Goal: Task Accomplishment & Management: Use online tool/utility

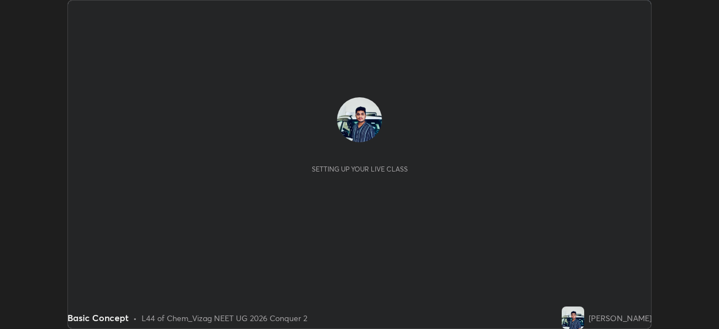
scroll to position [329, 719]
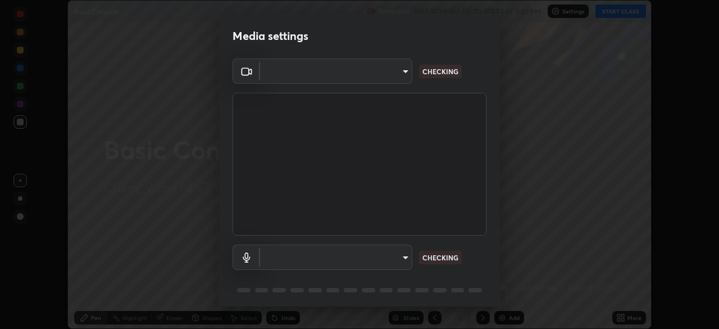
type input "da0c20431b424079349d444c11047d9f3d8fa2bd06c693e6a5e2fece50f7943c"
type input "b66cebb95c1e11d2a4921e936fa2f56bf0442747cf68a73d9fe71ba128f4f41d"
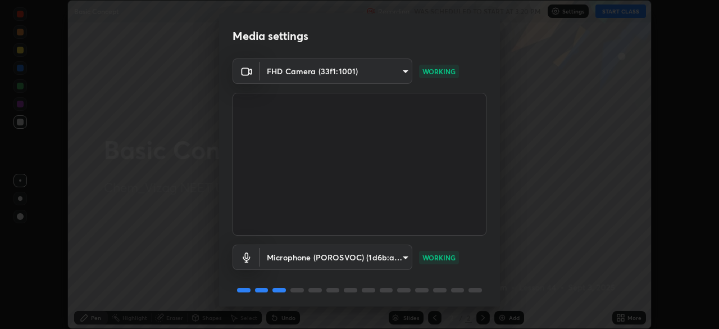
scroll to position [40, 0]
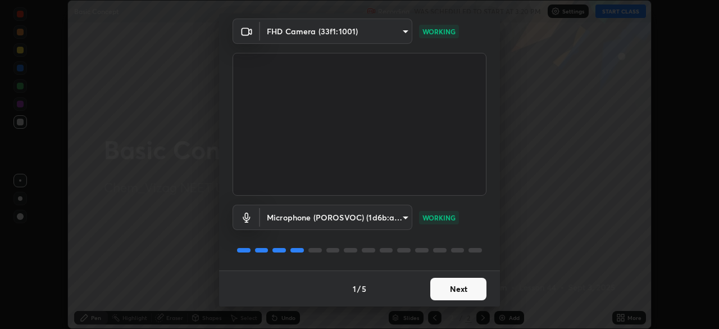
click at [432, 286] on button "Next" at bounding box center [459, 289] width 56 height 22
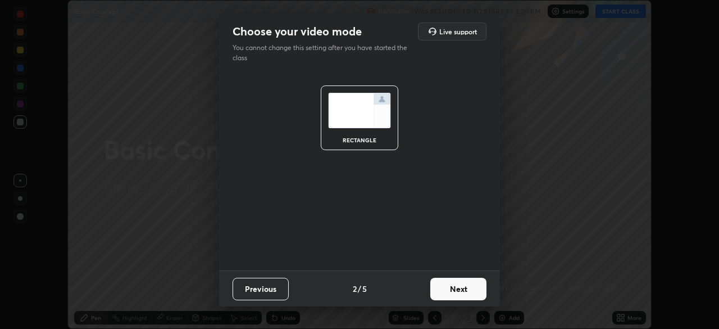
click at [433, 289] on button "Next" at bounding box center [459, 289] width 56 height 22
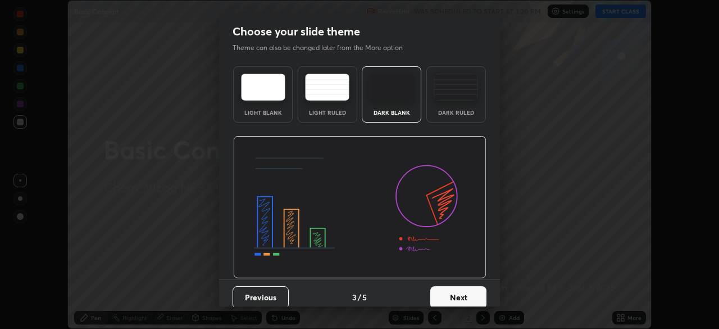
click at [441, 293] on button "Next" at bounding box center [459, 297] width 56 height 22
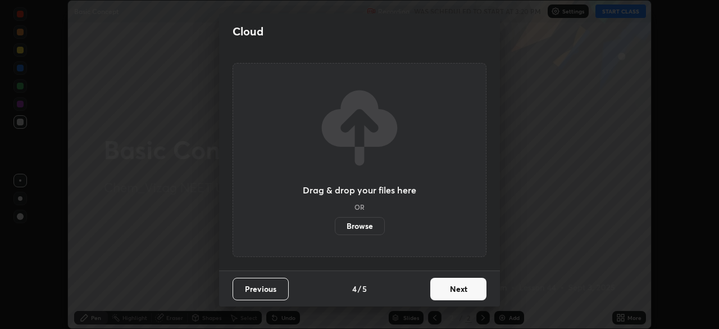
click at [442, 288] on button "Next" at bounding box center [459, 289] width 56 height 22
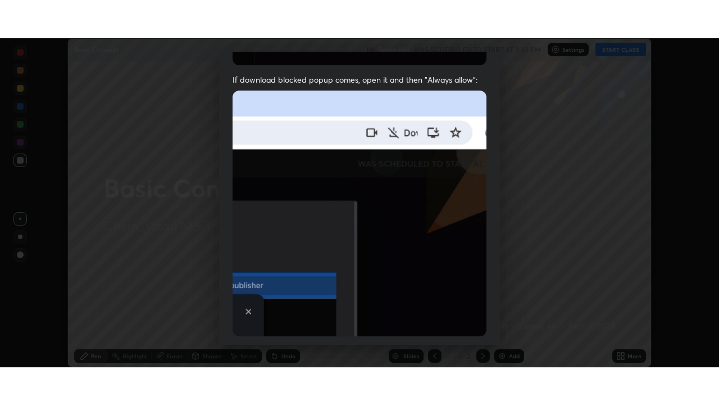
scroll to position [269, 0]
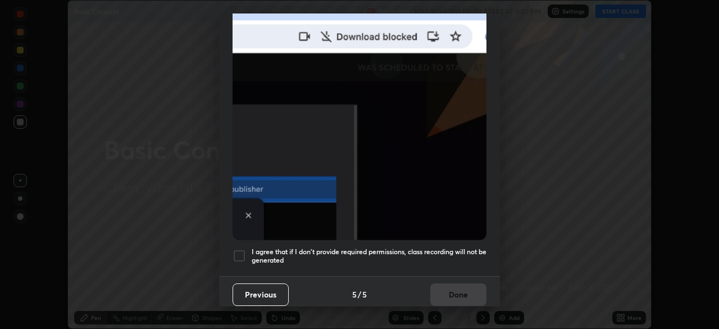
click at [236, 249] on div at bounding box center [239, 255] width 13 height 13
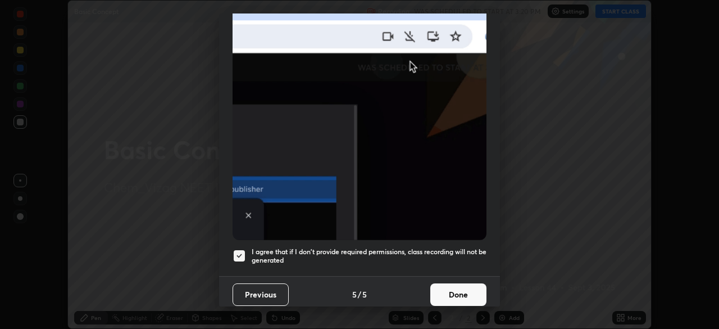
click at [443, 288] on button "Done" at bounding box center [459, 294] width 56 height 22
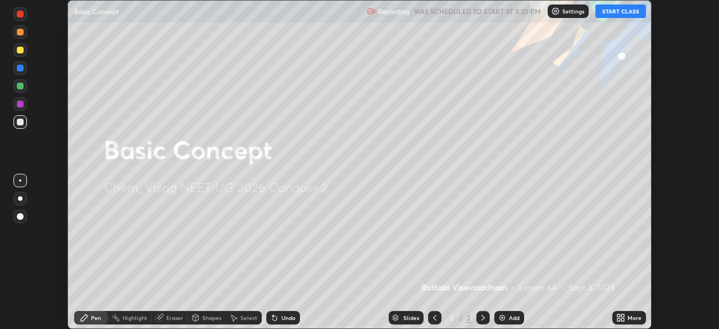
click at [613, 12] on button "START CLASS" at bounding box center [621, 10] width 51 height 13
click at [630, 313] on div "More" at bounding box center [630, 317] width 34 height 13
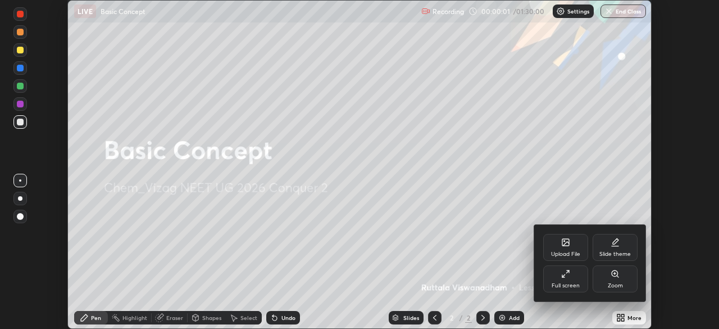
click at [569, 278] on icon at bounding box center [566, 273] width 9 height 9
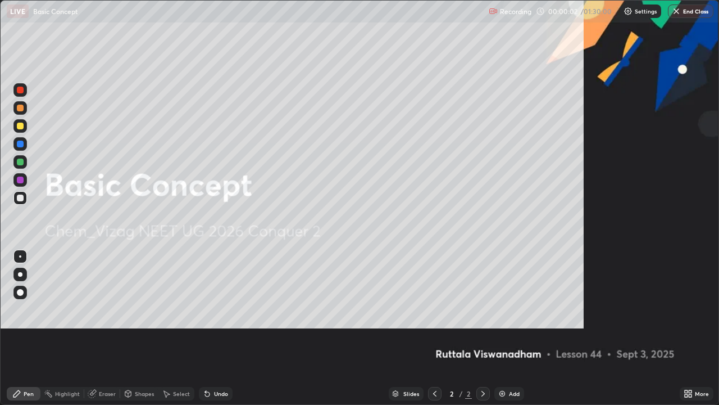
scroll to position [405, 719]
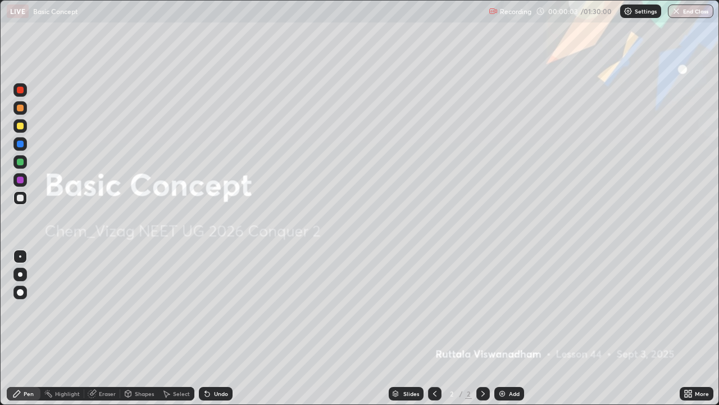
click at [507, 328] on div "Add" at bounding box center [510, 393] width 30 height 13
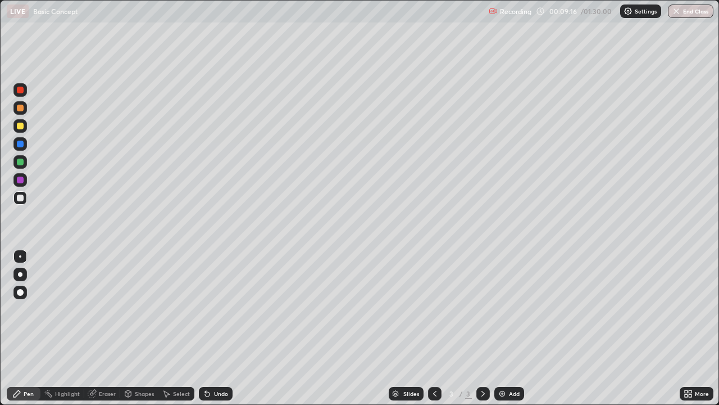
click at [507, 328] on div "Add" at bounding box center [510, 393] width 30 height 13
click at [434, 328] on icon at bounding box center [435, 393] width 9 height 9
click at [481, 328] on icon at bounding box center [483, 393] width 9 height 9
click at [433, 328] on icon at bounding box center [435, 393] width 9 height 9
click at [482, 328] on icon at bounding box center [483, 393] width 9 height 9
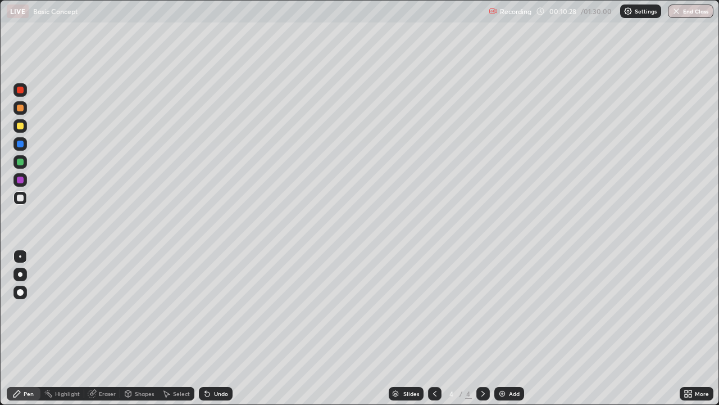
click at [428, 328] on div at bounding box center [434, 393] width 13 height 13
click at [481, 328] on icon at bounding box center [483, 393] width 9 height 9
click at [428, 328] on div at bounding box center [434, 393] width 13 height 13
click at [482, 328] on icon at bounding box center [483, 394] width 3 height 6
click at [433, 328] on icon at bounding box center [435, 393] width 9 height 9
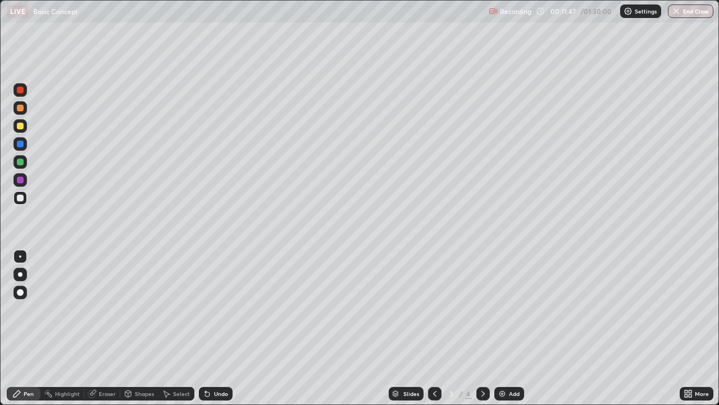
click at [482, 328] on icon at bounding box center [483, 393] width 9 height 9
click at [216, 328] on div "Undo" at bounding box center [216, 393] width 34 height 13
click at [209, 328] on div "Undo" at bounding box center [216, 393] width 34 height 13
click at [510, 328] on div "Add" at bounding box center [510, 393] width 30 height 13
click at [224, 328] on div "Undo" at bounding box center [221, 394] width 14 height 6
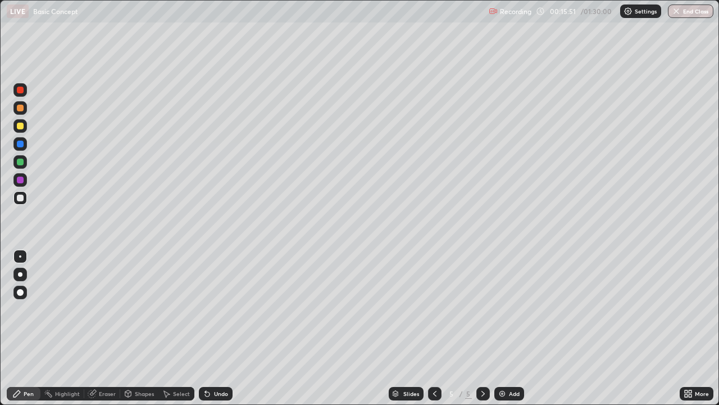
click at [221, 328] on div "Undo" at bounding box center [216, 393] width 34 height 13
click at [215, 328] on div "Undo" at bounding box center [216, 393] width 34 height 13
click at [483, 328] on icon at bounding box center [483, 393] width 9 height 9
click at [506, 328] on div "Add" at bounding box center [510, 393] width 30 height 13
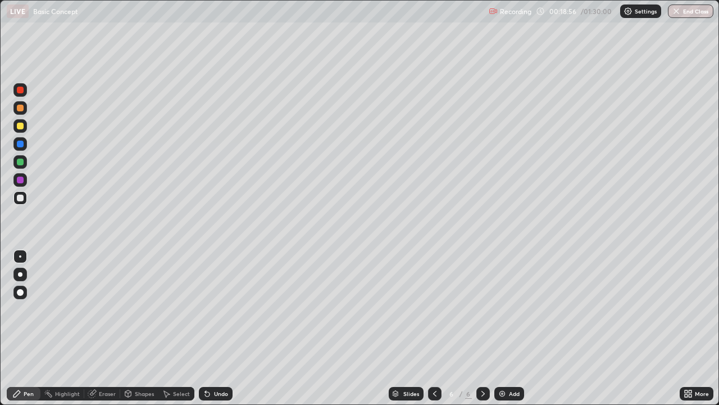
click at [433, 328] on icon at bounding box center [435, 393] width 9 height 9
click at [477, 328] on div at bounding box center [483, 393] width 13 height 13
click at [434, 328] on icon at bounding box center [435, 393] width 9 height 9
click at [482, 328] on icon at bounding box center [483, 394] width 3 height 6
click at [434, 328] on icon at bounding box center [435, 393] width 9 height 9
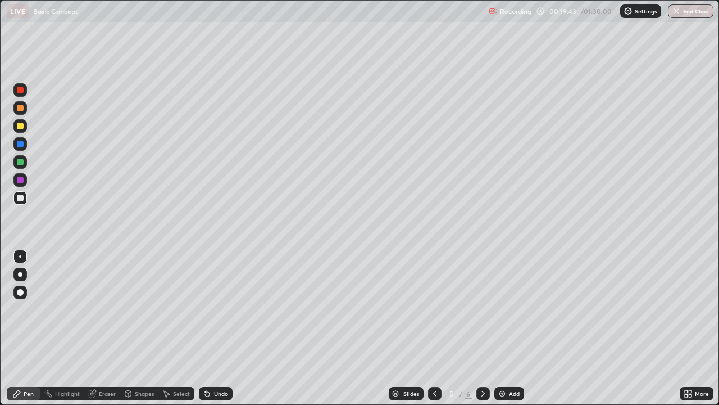
click at [477, 328] on div at bounding box center [483, 393] width 13 height 13
click at [434, 328] on icon at bounding box center [435, 393] width 9 height 9
click at [482, 328] on icon at bounding box center [483, 393] width 9 height 9
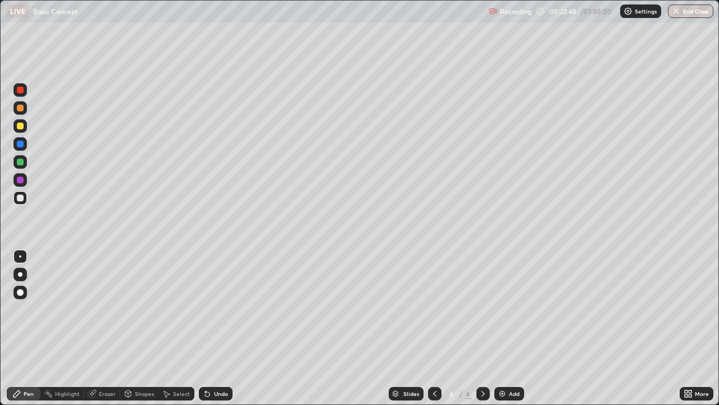
click at [482, 328] on icon at bounding box center [483, 393] width 9 height 9
click at [434, 328] on icon at bounding box center [435, 393] width 9 height 9
click at [436, 328] on div at bounding box center [434, 393] width 13 height 13
click at [482, 328] on icon at bounding box center [483, 394] width 3 height 6
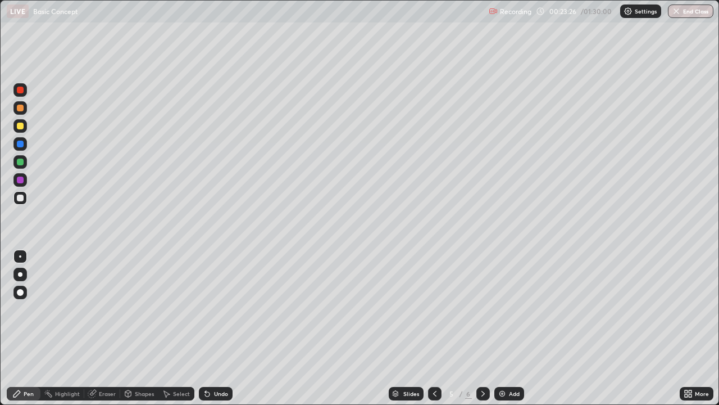
click at [482, 328] on icon at bounding box center [483, 393] width 9 height 9
click at [481, 328] on icon at bounding box center [483, 393] width 9 height 9
click at [509, 328] on div "Add" at bounding box center [514, 394] width 11 height 6
click at [506, 328] on div "Add" at bounding box center [510, 393] width 30 height 13
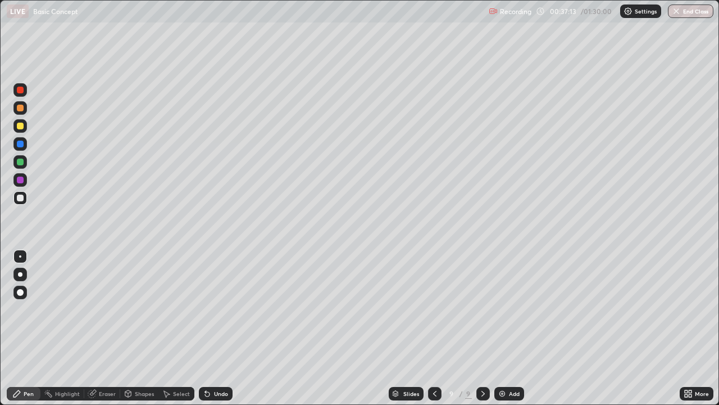
click at [434, 328] on icon at bounding box center [435, 393] width 9 height 9
click at [482, 328] on icon at bounding box center [483, 393] width 9 height 9
click at [477, 328] on div at bounding box center [483, 393] width 13 height 13
click at [505, 328] on img at bounding box center [502, 393] width 9 height 9
click at [218, 328] on div "Undo" at bounding box center [221, 394] width 14 height 6
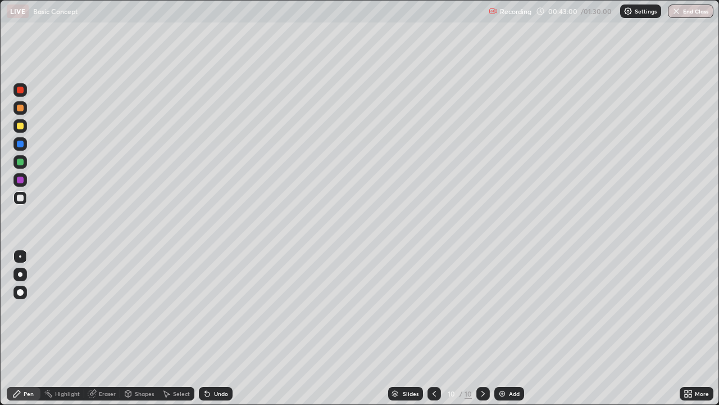
click at [505, 328] on img at bounding box center [502, 393] width 9 height 9
click at [506, 328] on div "Add" at bounding box center [510, 393] width 30 height 13
click at [105, 328] on div "Eraser" at bounding box center [102, 393] width 36 height 13
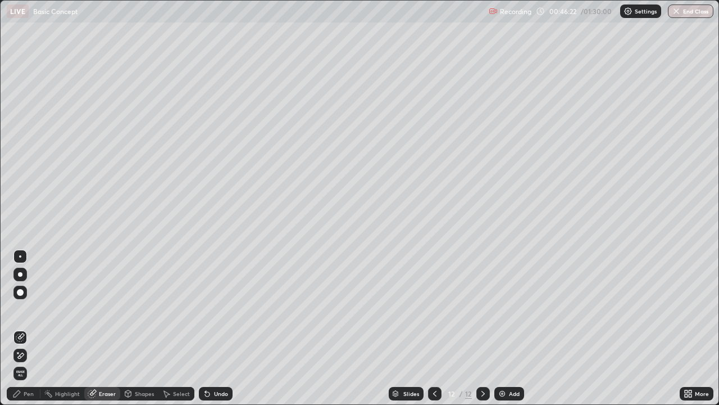
click at [29, 328] on div "Pen" at bounding box center [24, 393] width 34 height 13
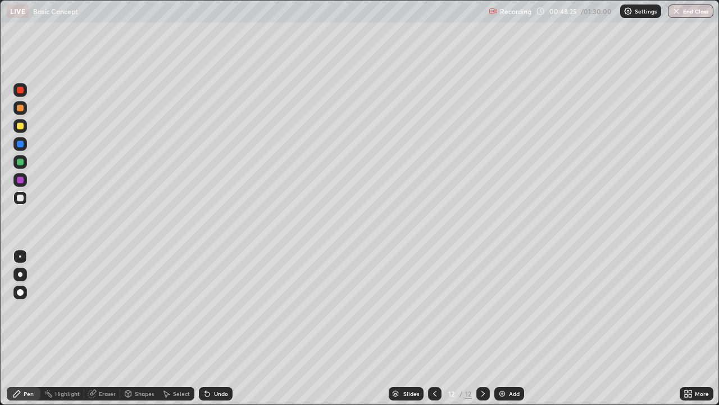
click at [508, 328] on div "Add" at bounding box center [510, 393] width 30 height 13
click at [505, 328] on img at bounding box center [502, 393] width 9 height 9
click at [19, 125] on div at bounding box center [20, 126] width 7 height 7
click at [22, 196] on div at bounding box center [20, 197] width 7 height 7
click at [510, 328] on div "Add" at bounding box center [510, 393] width 30 height 13
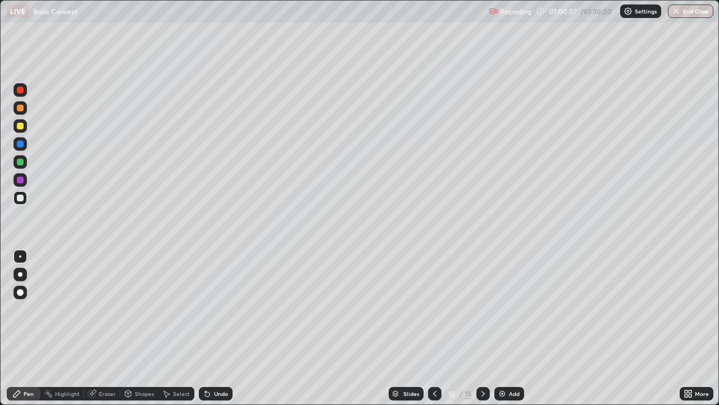
click at [215, 328] on div "Undo" at bounding box center [221, 394] width 14 height 6
click at [209, 328] on div "Undo" at bounding box center [216, 393] width 34 height 13
click at [216, 328] on div "Undo" at bounding box center [216, 393] width 34 height 13
click at [221, 328] on div "Undo" at bounding box center [216, 393] width 34 height 13
click at [219, 328] on div "Undo" at bounding box center [216, 393] width 34 height 13
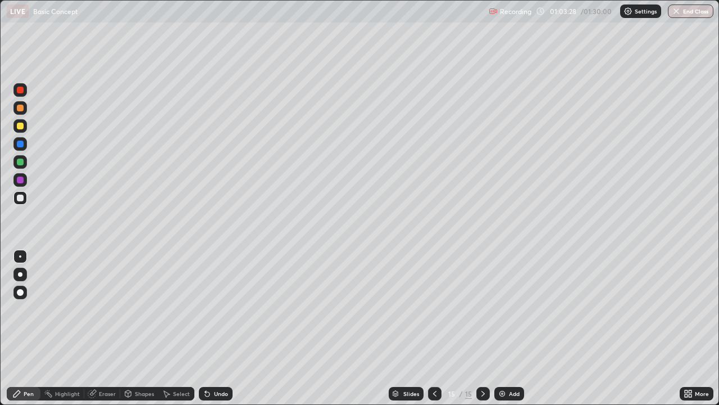
click at [509, 328] on div "Add" at bounding box center [510, 393] width 30 height 13
click at [503, 328] on img at bounding box center [502, 393] width 9 height 9
click at [508, 328] on div "Add" at bounding box center [510, 393] width 30 height 13
click at [25, 128] on div at bounding box center [19, 125] width 13 height 13
click at [431, 328] on icon at bounding box center [435, 393] width 9 height 9
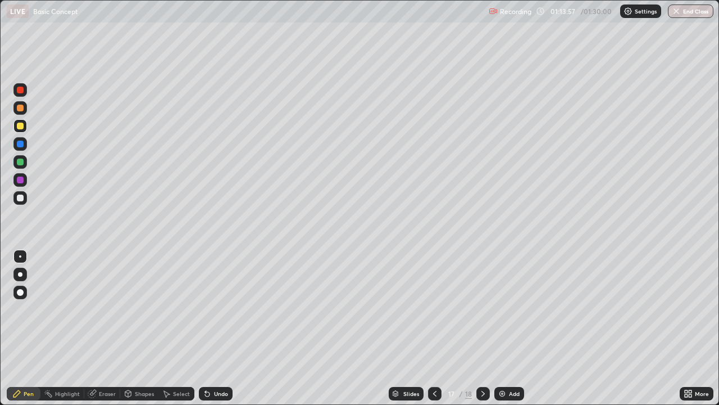
click at [482, 328] on icon at bounding box center [483, 394] width 3 height 6
click at [20, 194] on div at bounding box center [20, 197] width 7 height 7
click at [218, 328] on div "Undo" at bounding box center [221, 394] width 14 height 6
click at [21, 142] on div at bounding box center [20, 144] width 7 height 7
click at [21, 198] on div at bounding box center [20, 197] width 7 height 7
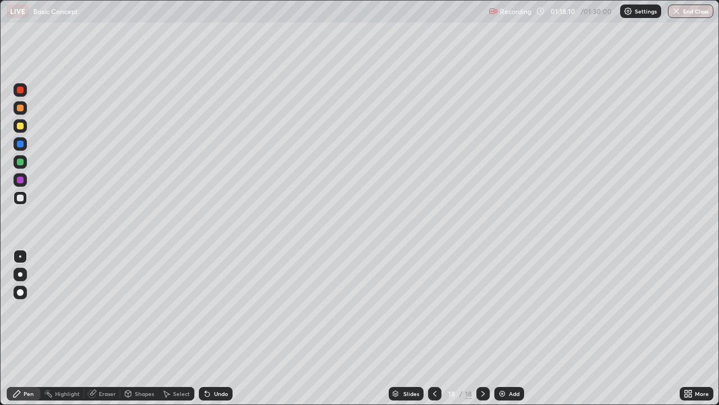
click at [23, 148] on div at bounding box center [19, 143] width 13 height 13
click at [23, 197] on div at bounding box center [20, 197] width 7 height 7
click at [20, 144] on div at bounding box center [20, 144] width 7 height 7
click at [685, 13] on button "End Class" at bounding box center [691, 10] width 44 height 13
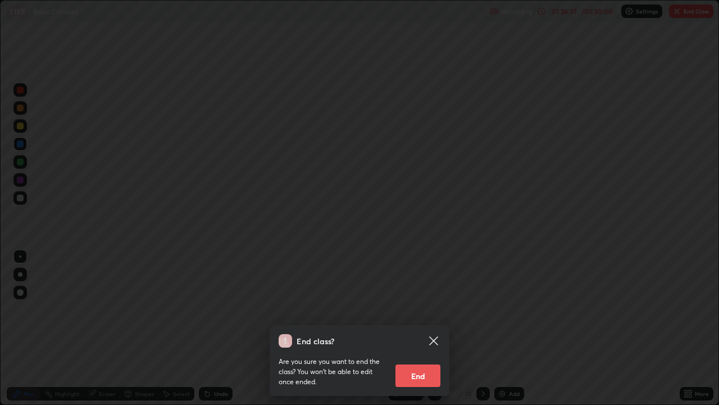
click at [421, 328] on button "End" at bounding box center [418, 375] width 45 height 22
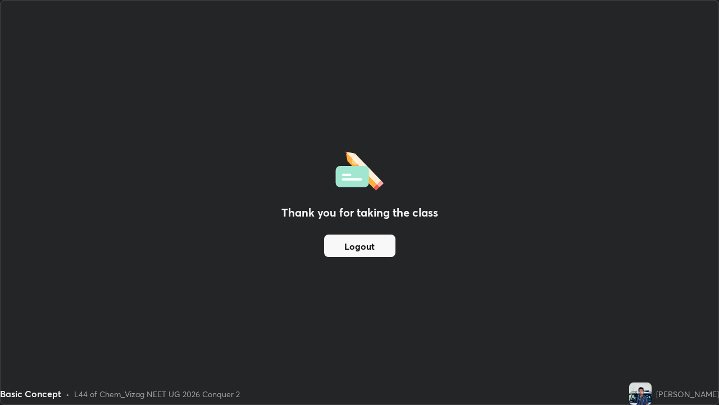
click at [355, 245] on button "Logout" at bounding box center [359, 245] width 71 height 22
click at [361, 244] on button "Logout" at bounding box center [359, 245] width 71 height 22
